Goal: Transaction & Acquisition: Book appointment/travel/reservation

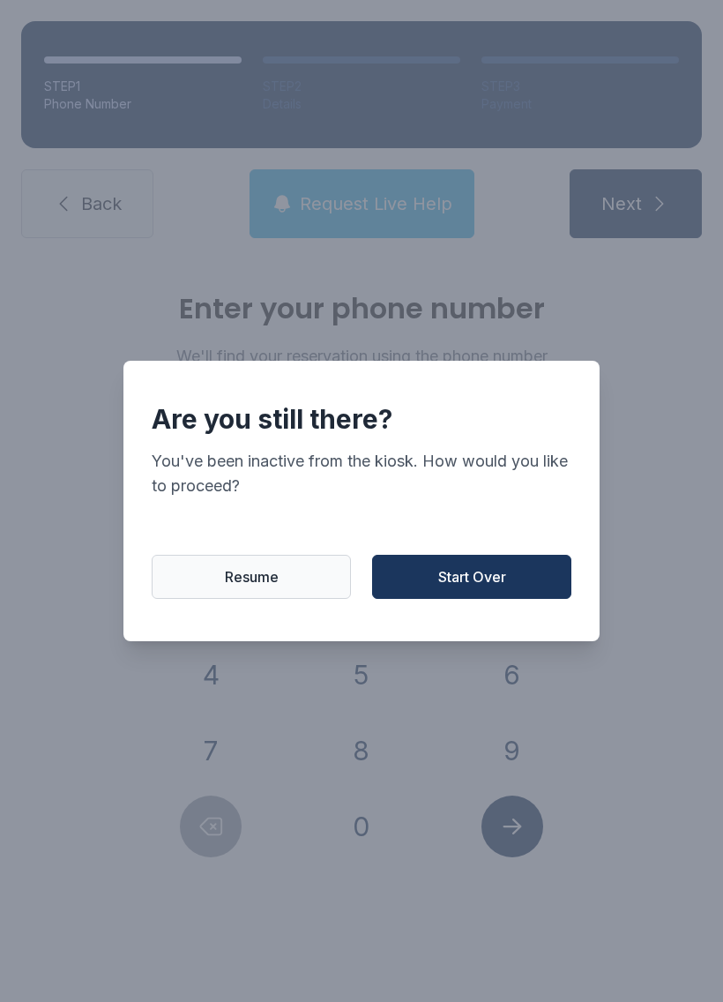
click at [488, 577] on span "Start Over" at bounding box center [472, 576] width 68 height 21
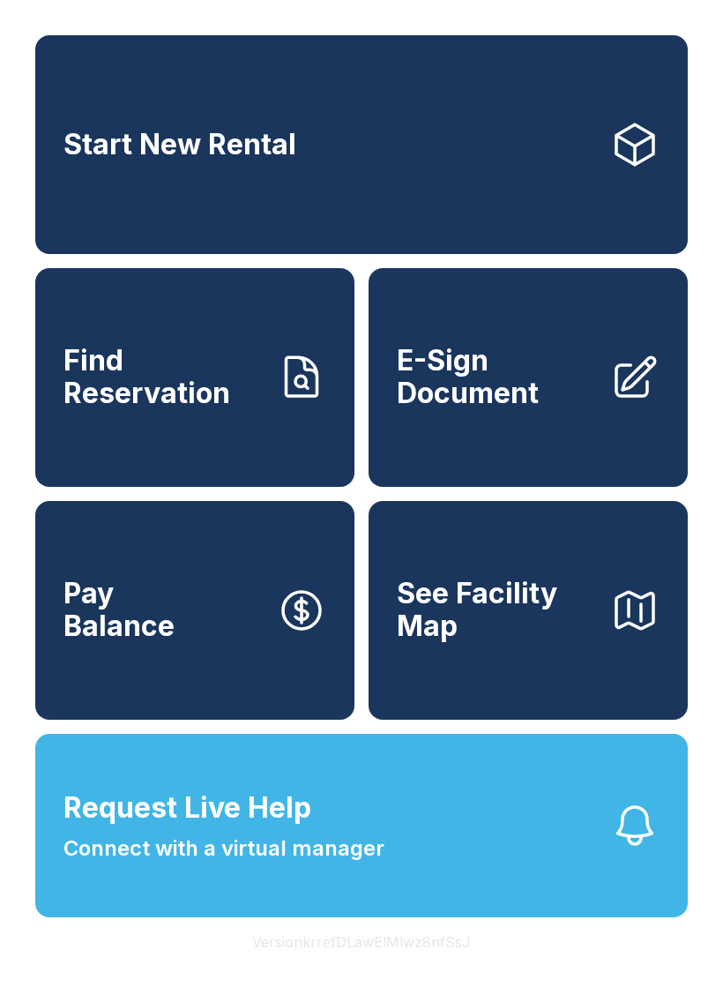
click at [247, 191] on link "Start New Rental" at bounding box center [361, 144] width 652 height 219
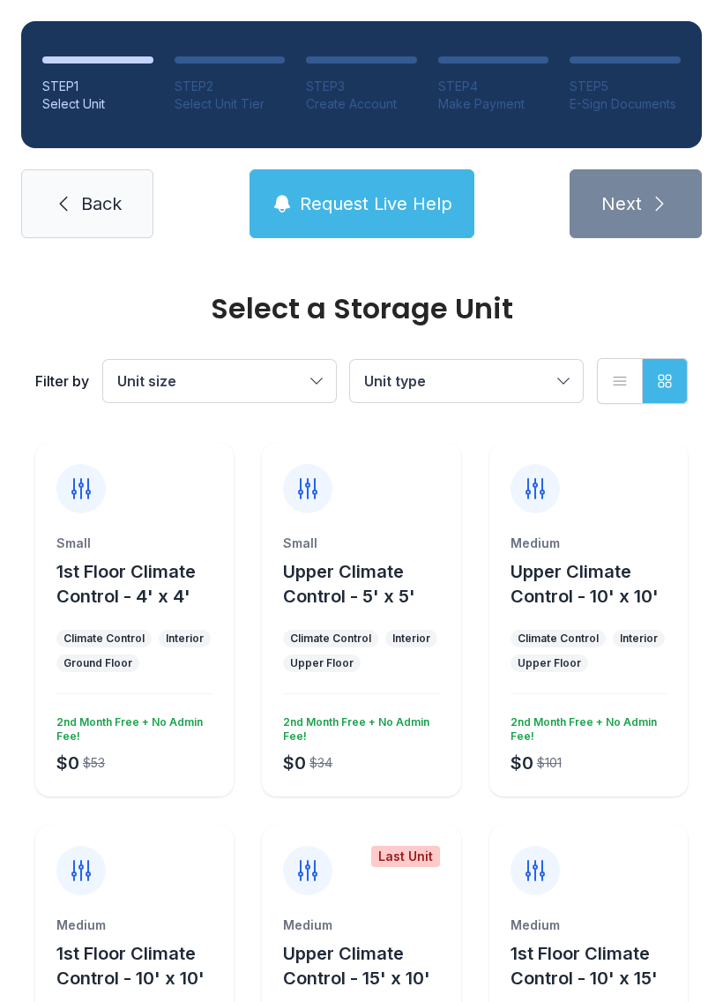
click at [76, 197] on link "Back" at bounding box center [87, 203] width 132 height 69
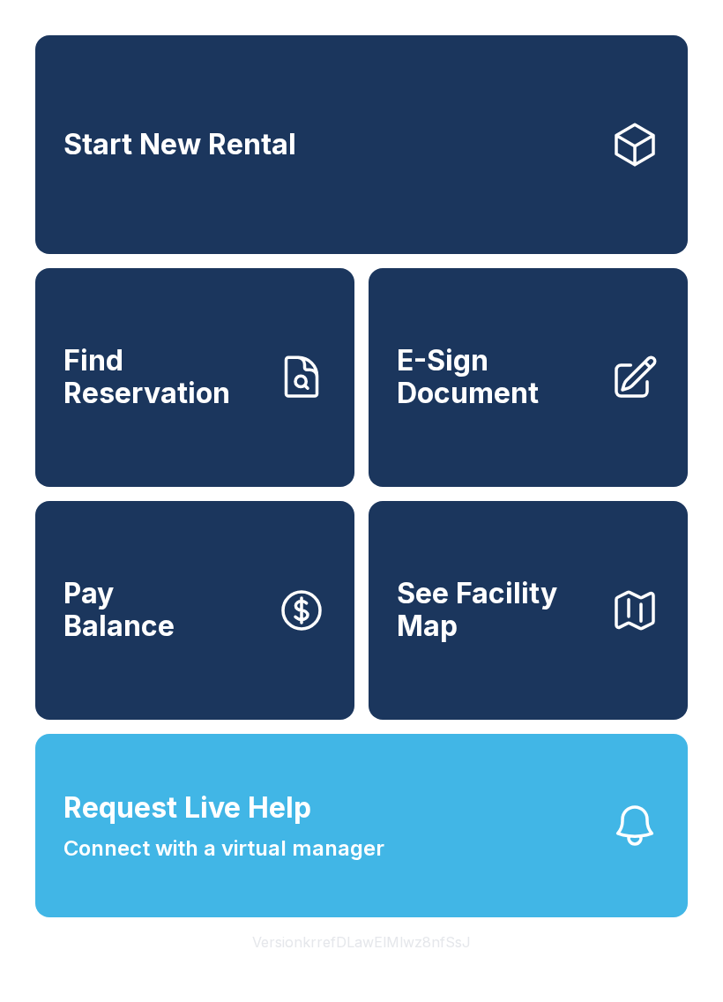
click at [629, 186] on link "Start New Rental" at bounding box center [361, 144] width 652 height 219
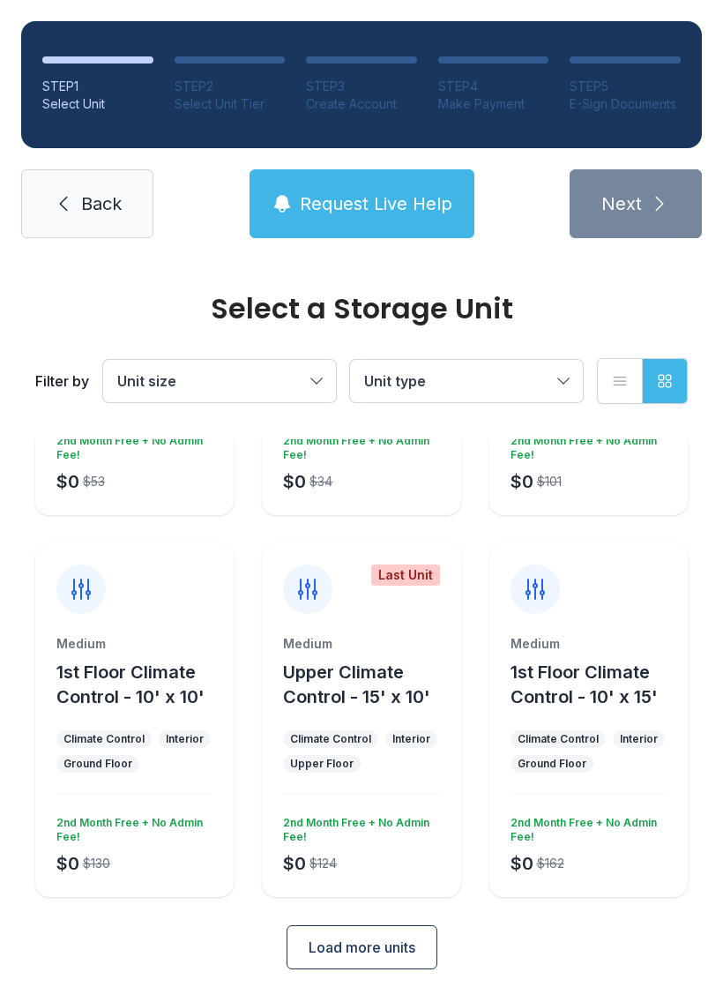
scroll to position [280, 0]
click at [406, 941] on span "Load more units" at bounding box center [362, 947] width 107 height 21
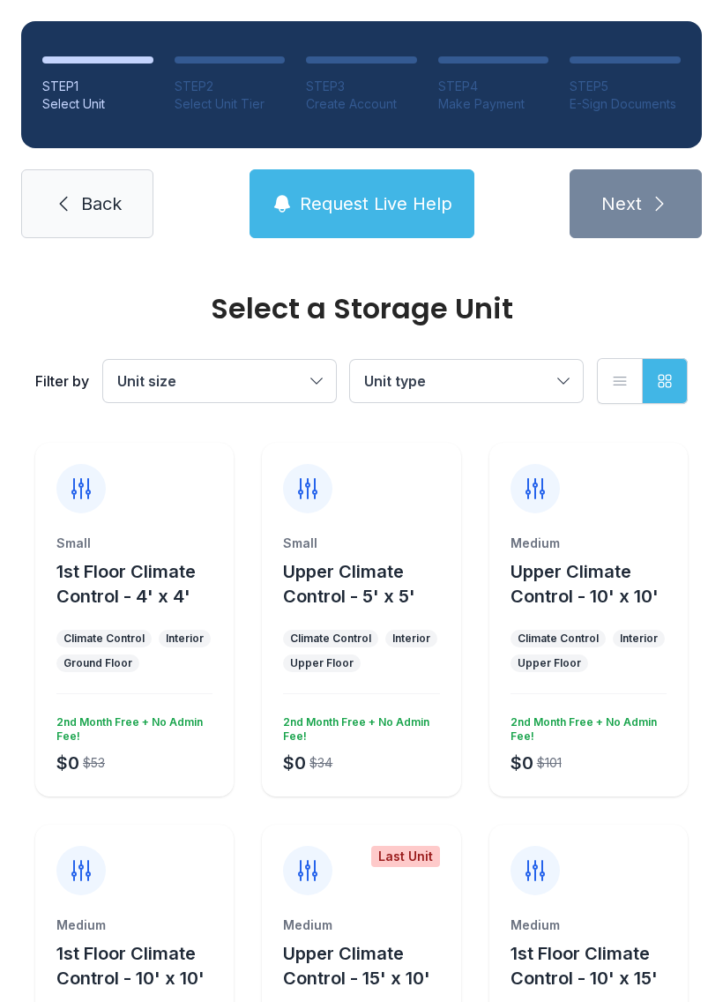
scroll to position [0, 0]
click at [120, 192] on span "Back" at bounding box center [101, 203] width 41 height 25
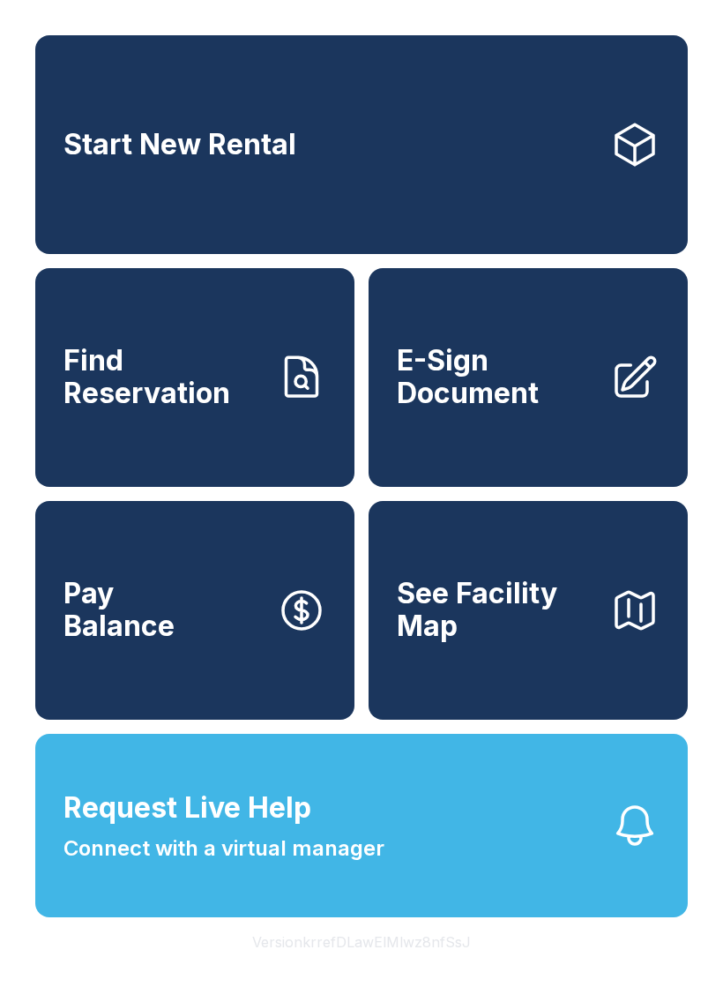
click at [300, 829] on span "Request Live Help" at bounding box center [187, 807] width 248 height 42
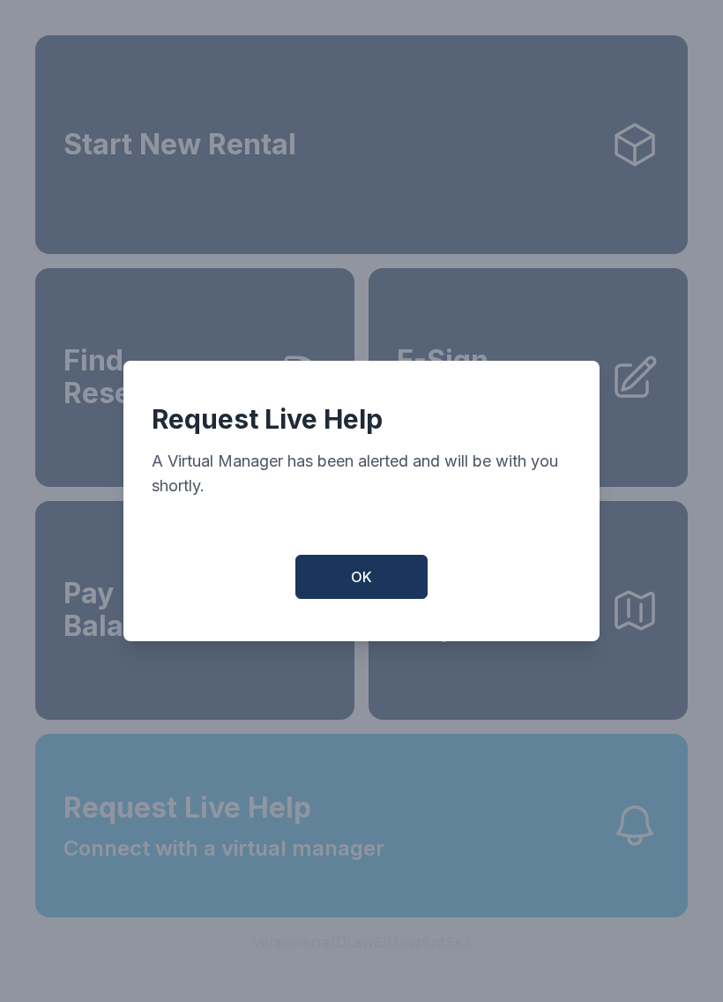
click at [344, 580] on button "OK" at bounding box center [361, 577] width 132 height 44
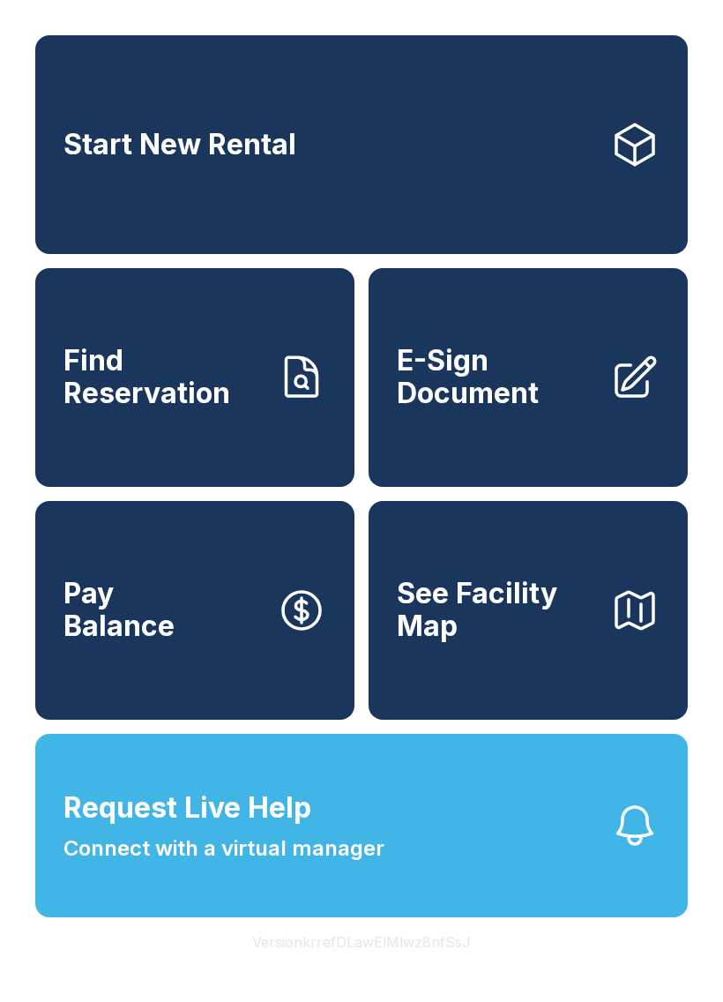
click at [621, 146] on icon at bounding box center [634, 144] width 49 height 49
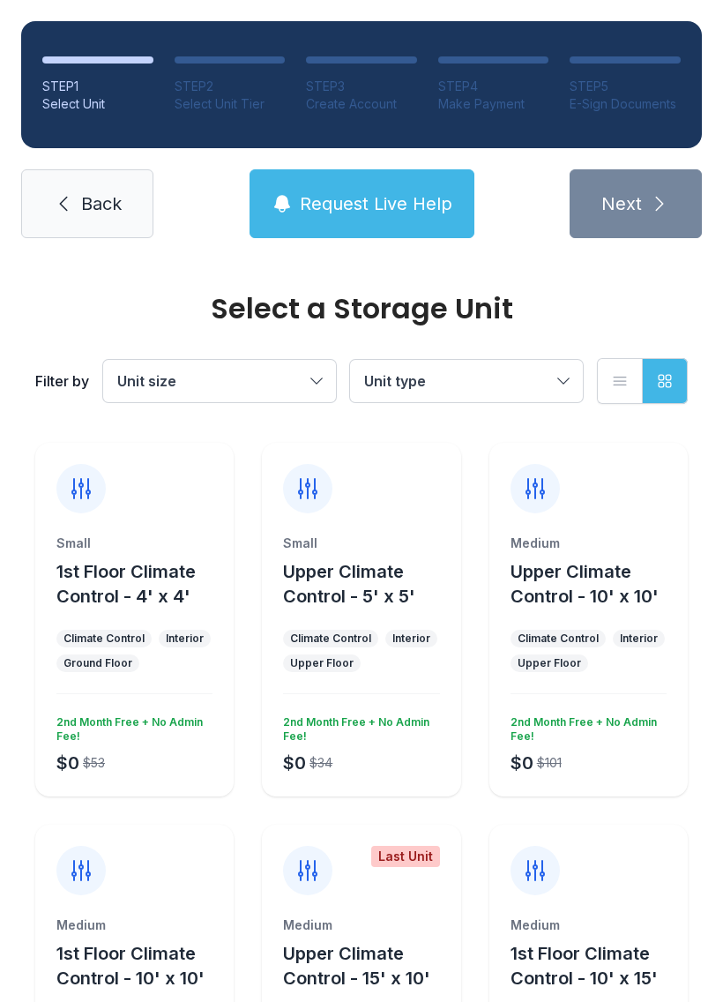
click at [495, 398] on button "Unit type" at bounding box center [466, 381] width 233 height 42
click at [264, 375] on span "Unit size" at bounding box center [210, 380] width 187 height 21
click at [384, 213] on span "Request Live Help" at bounding box center [376, 203] width 153 height 25
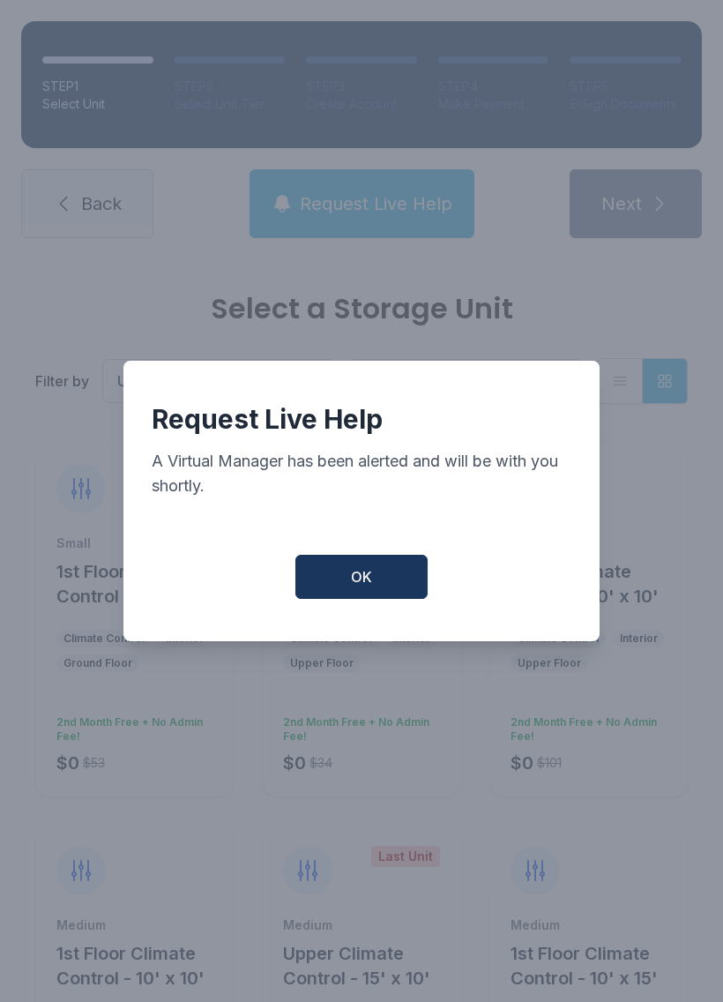
click at [392, 590] on button "OK" at bounding box center [361, 577] width 132 height 44
